Goal: Communication & Community: Share content

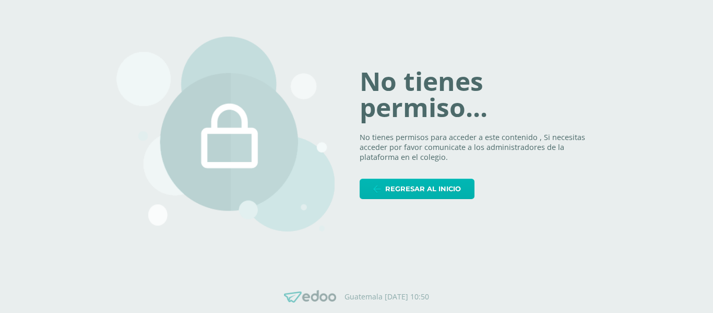
click at [437, 196] on span "Regresar al inicio" at bounding box center [423, 188] width 76 height 19
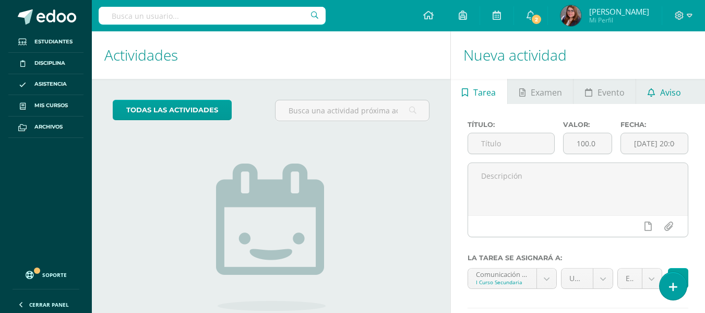
click at [675, 90] on span "Aviso" at bounding box center [670, 92] width 21 height 25
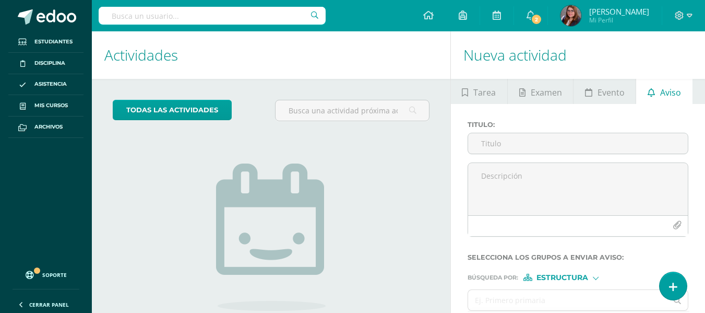
scroll to position [89, 0]
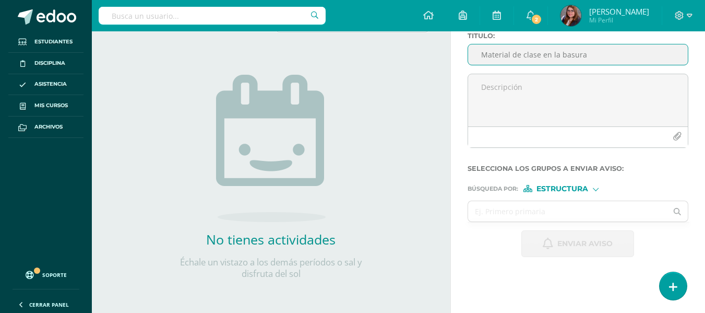
type input "Material de clase en la basura"
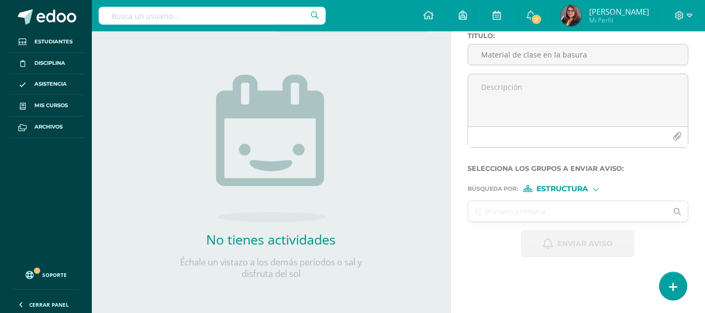
click at [597, 188] on div at bounding box center [596, 188] width 6 height 6
click at [576, 210] on span "Persona" at bounding box center [566, 216] width 84 height 14
click at [576, 210] on input "text" at bounding box center [567, 211] width 199 height 20
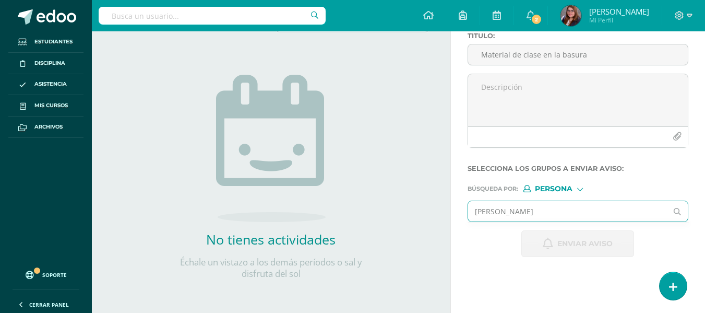
type input "[PERSON_NAME]"
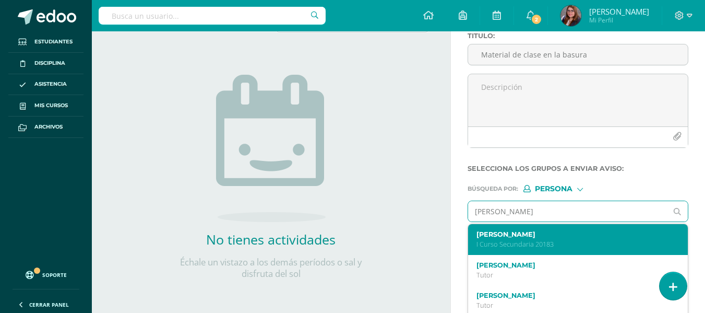
click at [573, 230] on div "[PERSON_NAME] I Curso Secundaria 20183" at bounding box center [578, 239] width 220 height 31
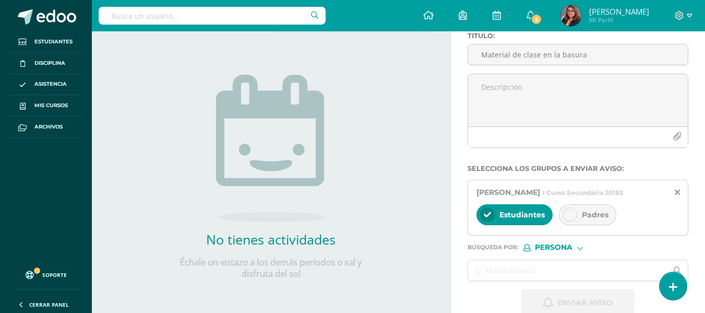
click at [577, 213] on div "Padres" at bounding box center [587, 214] width 57 height 21
click at [490, 210] on div at bounding box center [487, 214] width 15 height 15
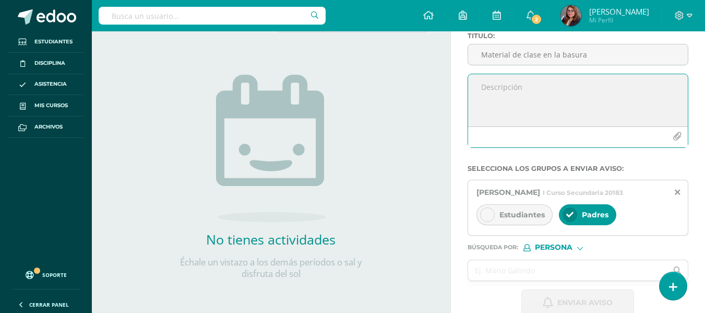
click at [493, 84] on textarea at bounding box center [578, 100] width 220 height 52
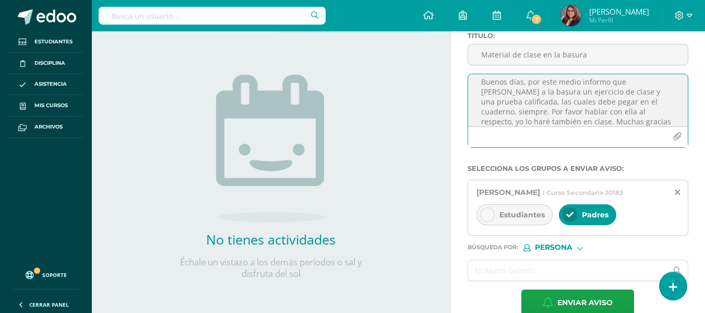
scroll to position [15, 0]
click at [511, 102] on textarea "Buenos días, por este medio informo que [PERSON_NAME] a la basura un ejercicio …" at bounding box center [578, 100] width 220 height 52
type textarea "Buenos días, por este medio informo que [PERSON_NAME] a la basura un ejercicio …"
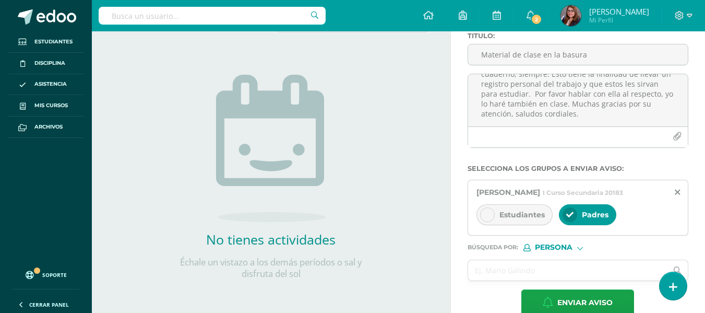
click at [592, 217] on span "Padres" at bounding box center [595, 214] width 27 height 9
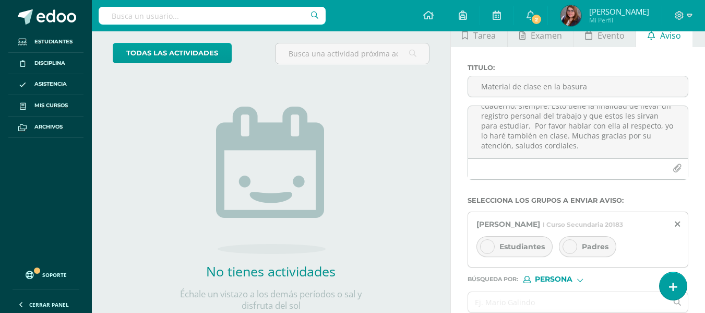
scroll to position [83, 0]
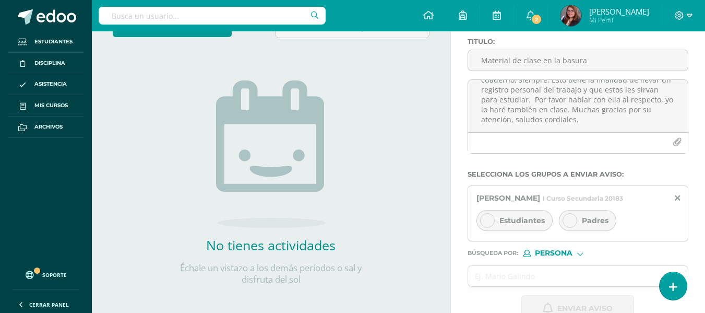
click at [585, 222] on span "Padres" at bounding box center [595, 220] width 27 height 9
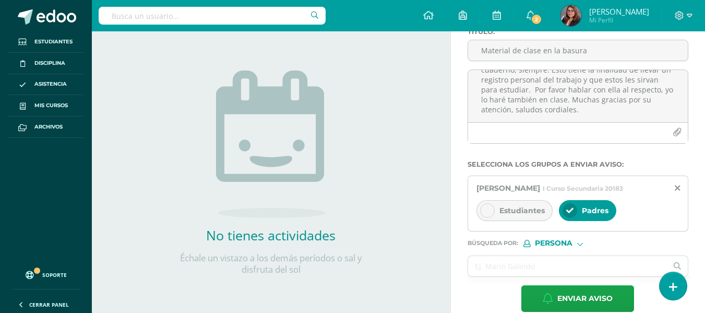
scroll to position [109, 0]
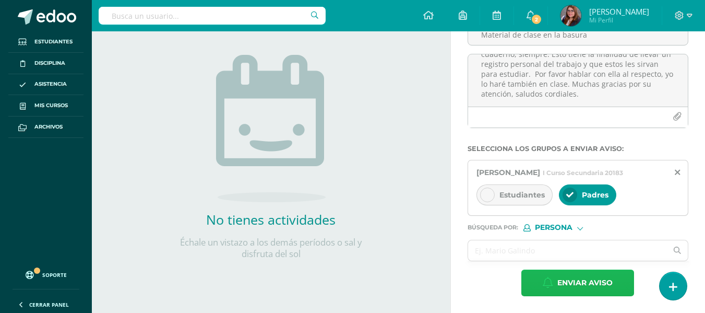
click at [583, 291] on span "Enviar aviso" at bounding box center [585, 283] width 55 height 26
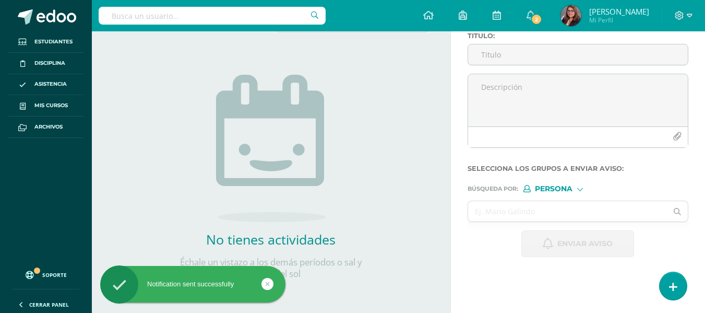
scroll to position [89, 0]
click at [541, 13] on link "2" at bounding box center [530, 15] width 33 height 31
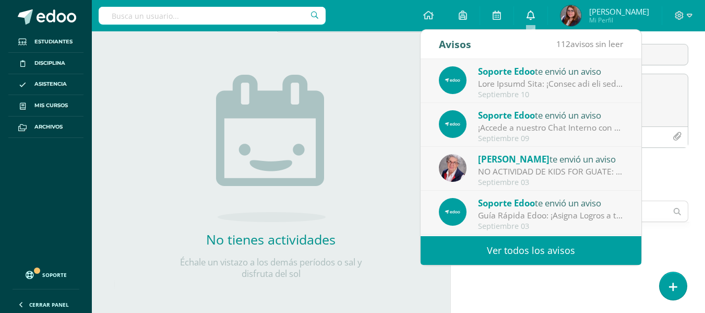
click at [541, 13] on link "0" at bounding box center [530, 15] width 33 height 31
